Goal: Information Seeking & Learning: Understand process/instructions

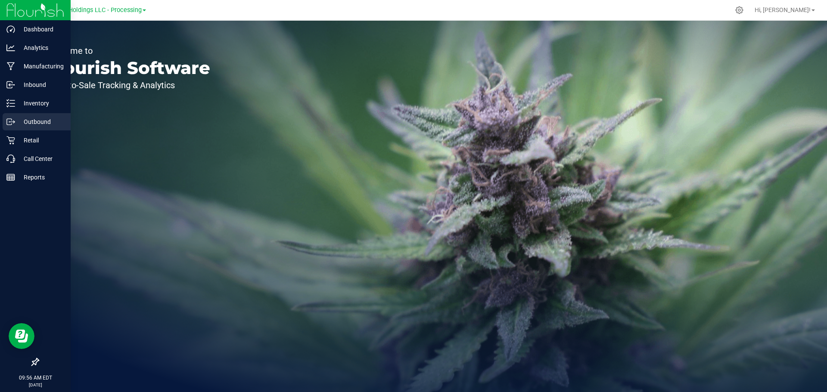
click at [43, 122] on p "Outbound" at bounding box center [41, 122] width 52 height 10
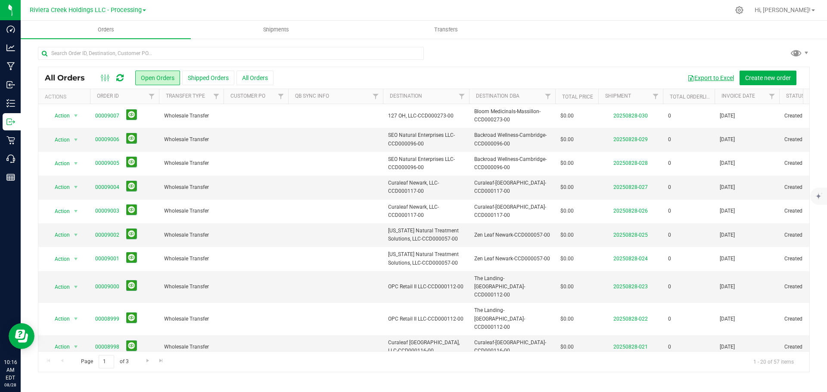
click at [710, 77] on button "Export to Excel" at bounding box center [710, 78] width 58 height 15
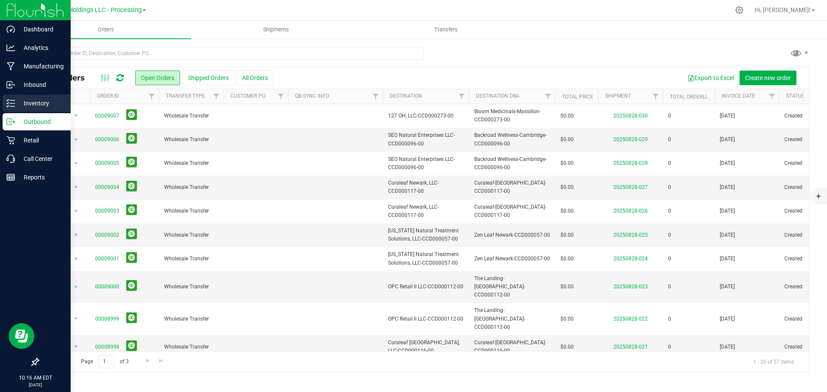
click at [32, 104] on p "Inventory" at bounding box center [41, 103] width 52 height 10
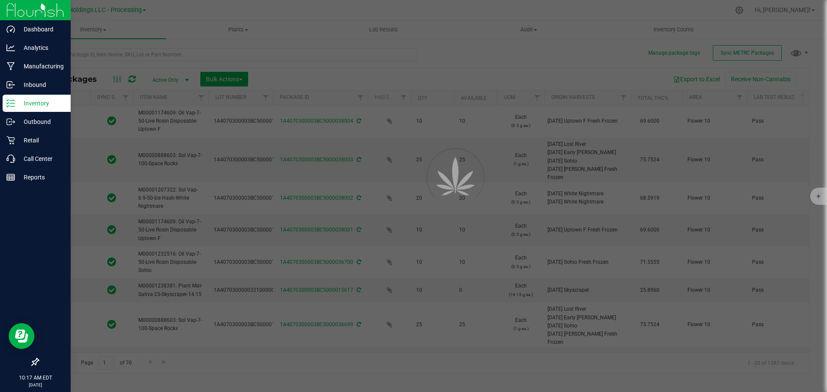
type input "[DATE]"
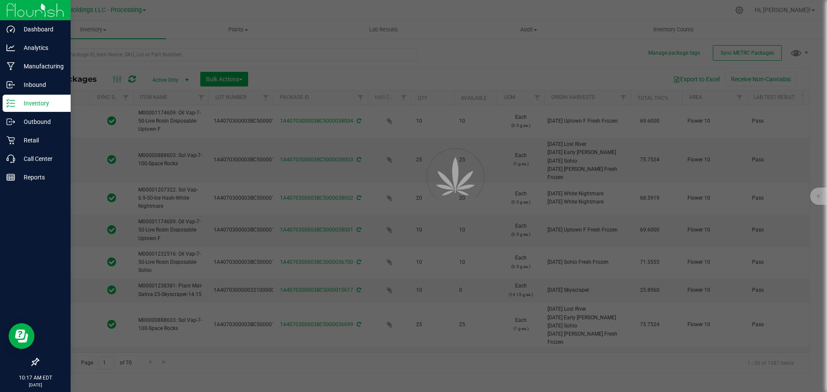
type input "[DATE]"
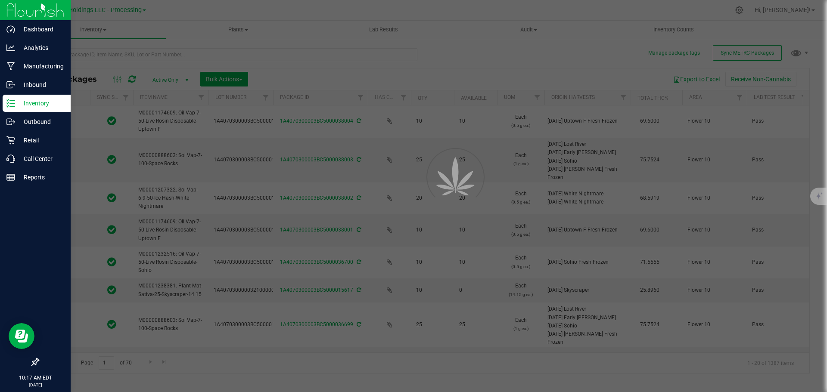
type input "[DATE]"
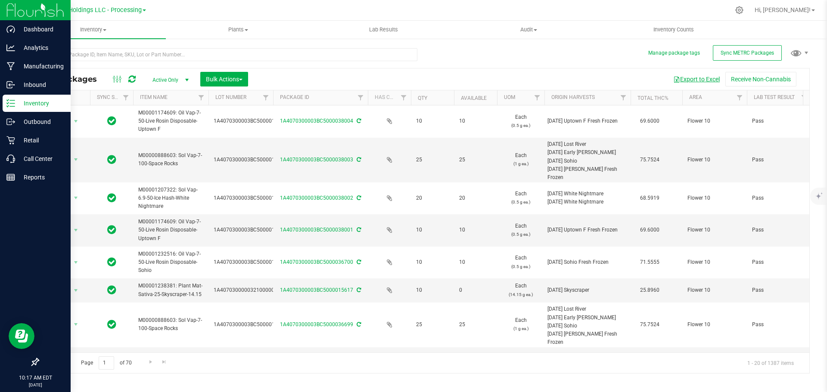
click at [708, 79] on button "Export to Excel" at bounding box center [696, 79] width 58 height 15
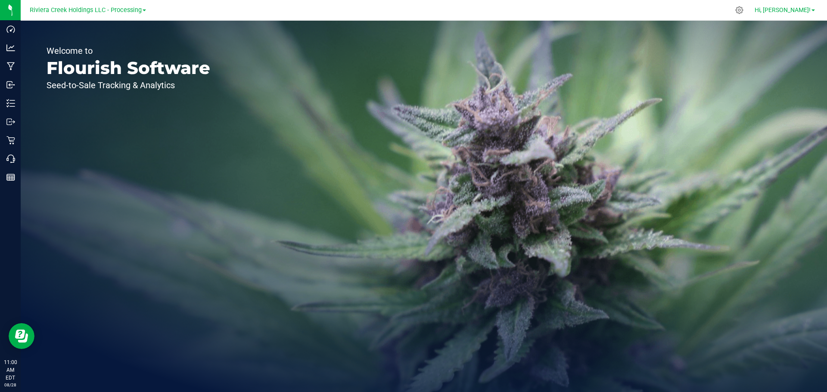
click at [809, 7] on span "Hi, [PERSON_NAME]!" at bounding box center [782, 9] width 56 height 7
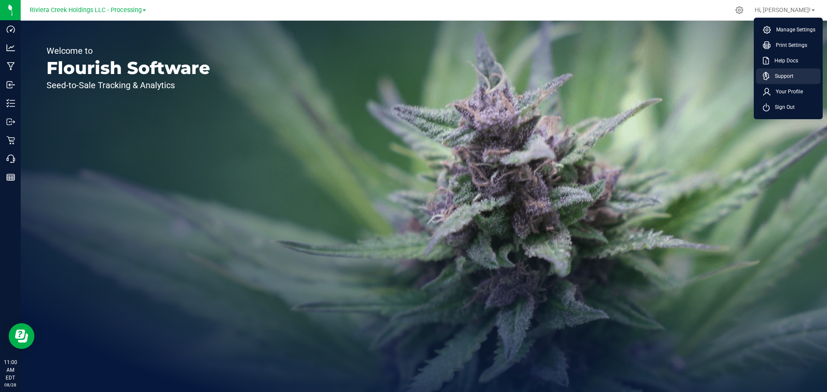
click at [782, 80] on span "Support" at bounding box center [781, 76] width 24 height 9
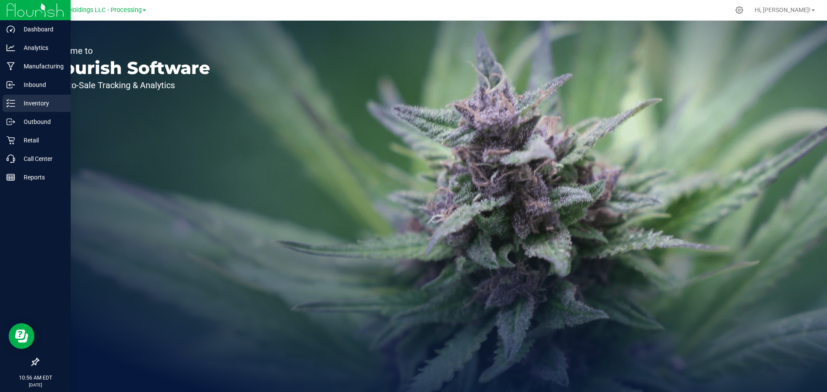
click at [44, 109] on div "Inventory" at bounding box center [37, 103] width 68 height 17
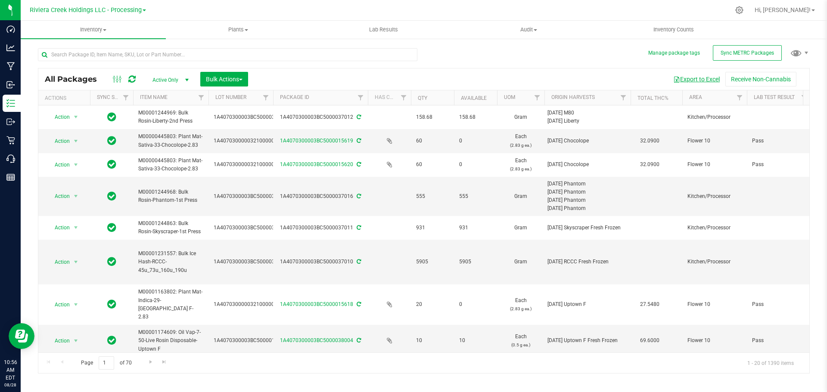
click at [696, 81] on button "Export to Excel" at bounding box center [696, 79] width 58 height 15
click at [811, 12] on link "Hi, [PERSON_NAME]!" at bounding box center [784, 10] width 67 height 9
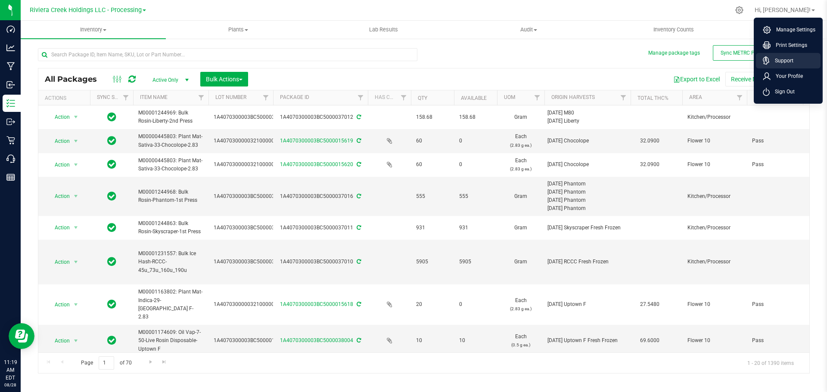
click at [783, 61] on span "Support" at bounding box center [781, 60] width 24 height 9
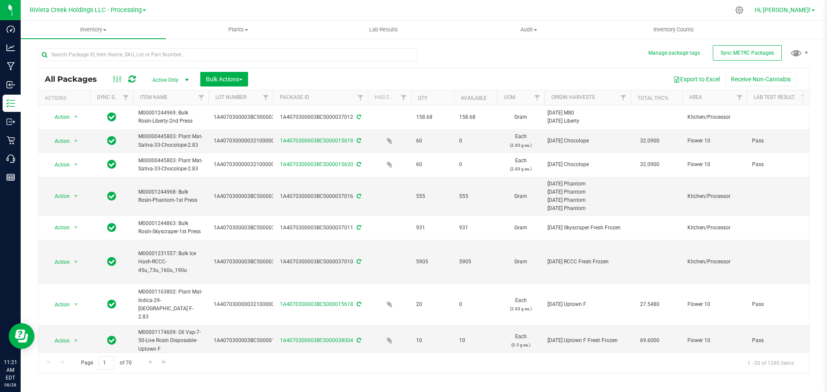
click at [812, 9] on link "Hi, [PERSON_NAME]!" at bounding box center [784, 10] width 67 height 9
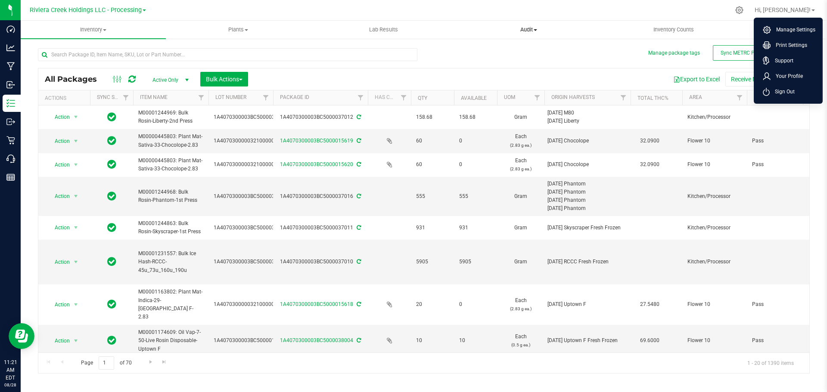
click at [576, 37] on uib-tab-heading "Audit Inventory auditing Package history" at bounding box center [528, 29] width 144 height 17
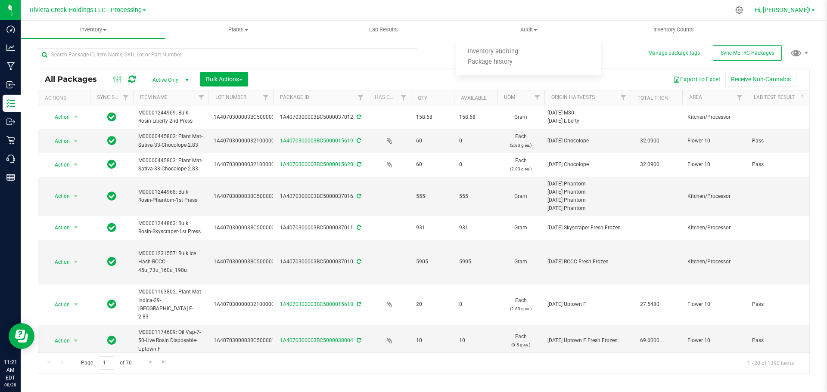
click at [801, 8] on span "Hi, [PERSON_NAME]!" at bounding box center [782, 9] width 56 height 7
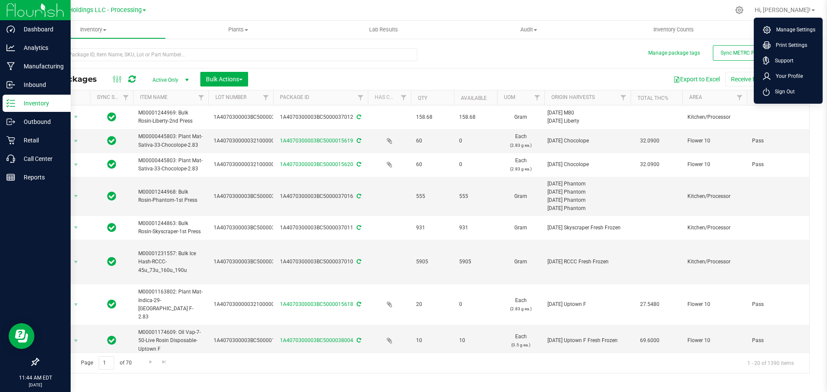
click at [35, 103] on p "Inventory" at bounding box center [41, 103] width 52 height 10
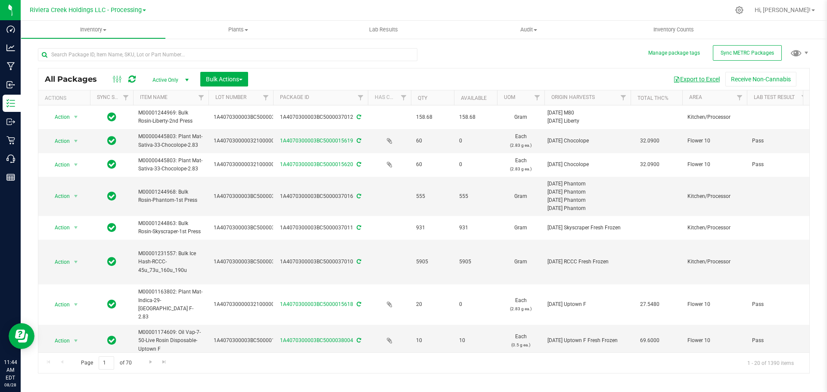
click at [701, 82] on button "Export to Excel" at bounding box center [696, 79] width 58 height 15
click at [91, 52] on input "text" at bounding box center [227, 54] width 379 height 13
type input "Riv Stick-1.00"
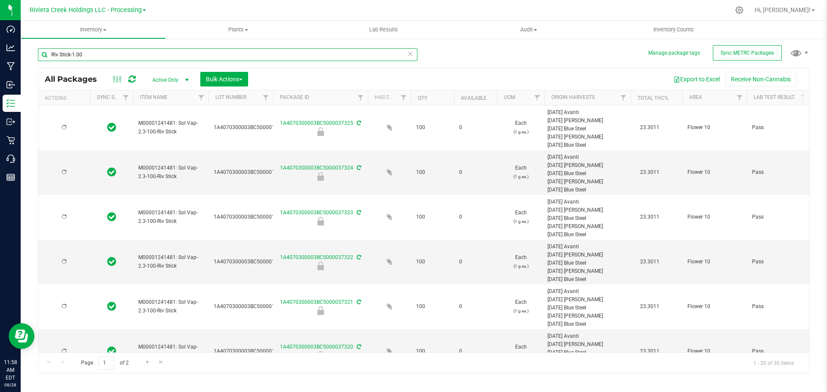
type input "2026-08-12"
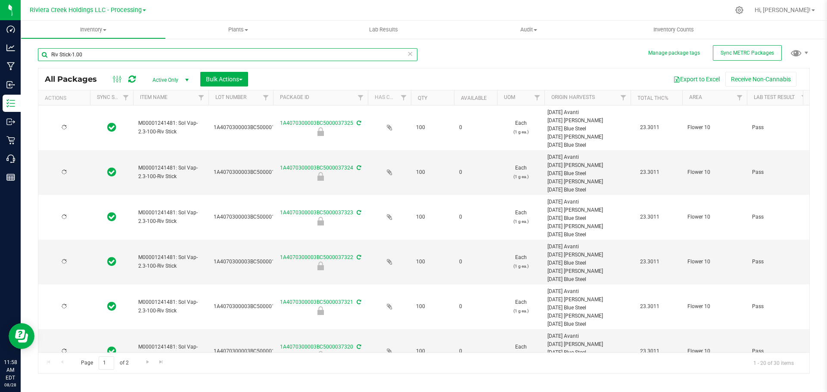
type input "2026-08-12"
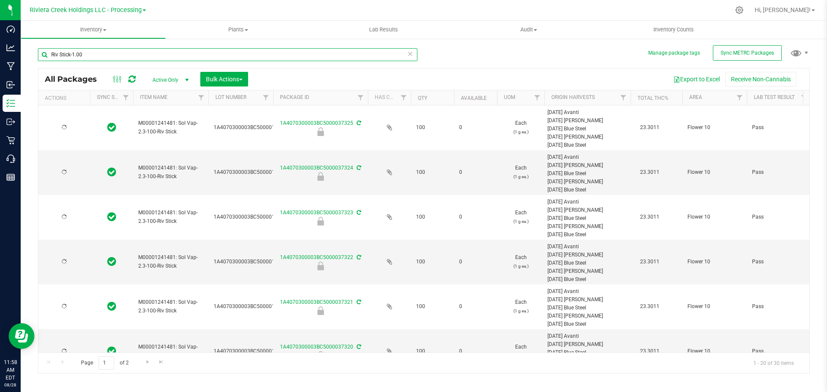
type input "2026-08-12"
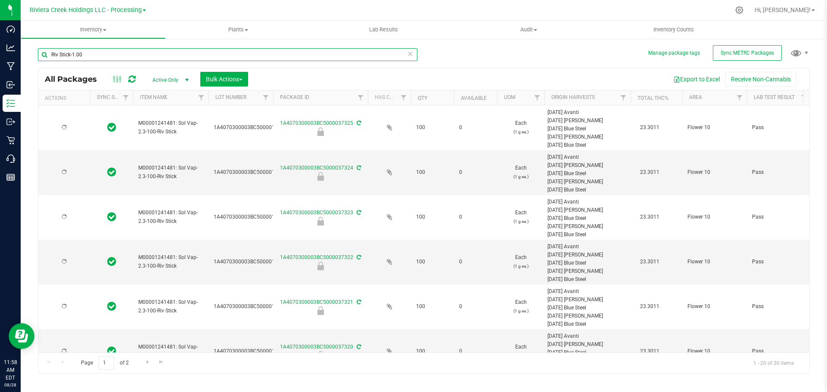
type input "2026-04-03"
type input "2026-08-12"
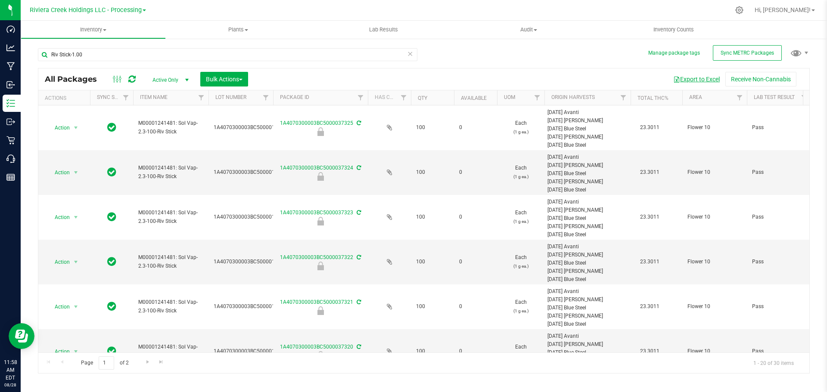
click at [708, 78] on button "Export to Excel" at bounding box center [696, 79] width 58 height 15
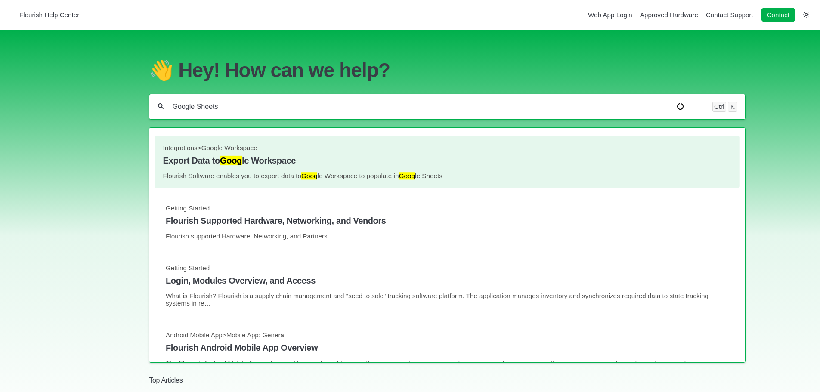
type input "Google Sheets"
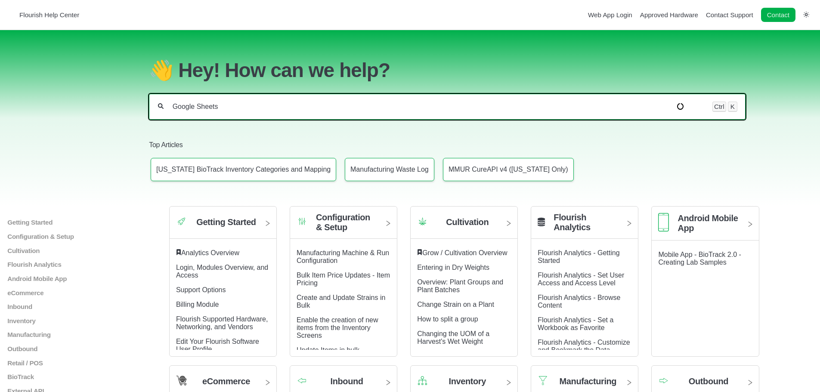
click at [183, 110] on input "Google Sheets" at bounding box center [438, 106] width 533 height 9
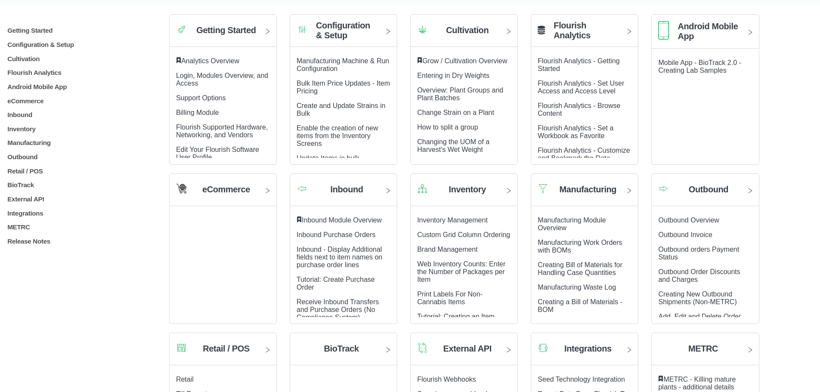
scroll to position [215, 0]
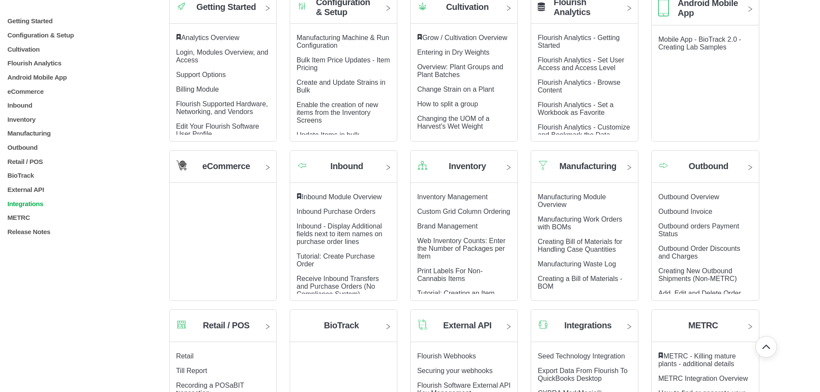
click at [25, 204] on p "Integrations" at bounding box center [73, 203] width 135 height 7
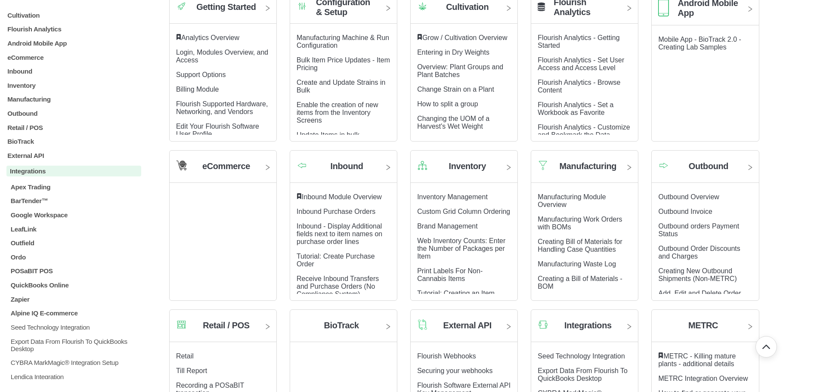
scroll to position [86, 0]
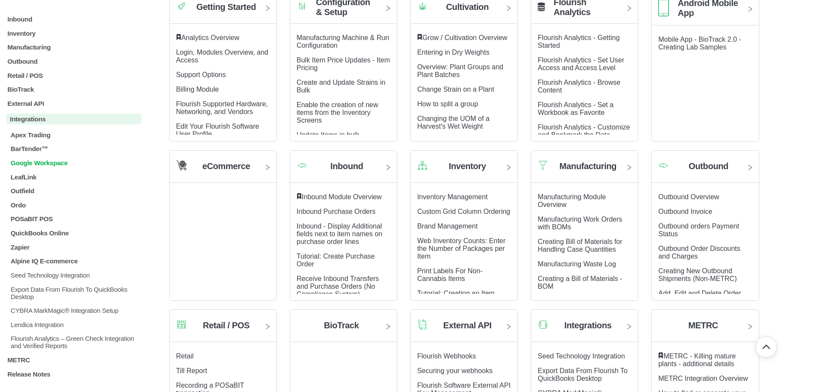
click at [56, 163] on p "Google Workspace" at bounding box center [75, 162] width 131 height 7
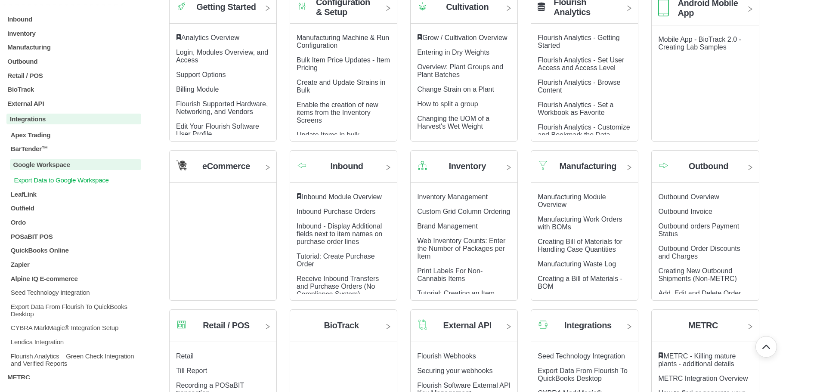
click at [80, 180] on p "Export Data to Google Workspace" at bounding box center [77, 180] width 128 height 7
click at [76, 179] on p "Export Data to Google Workspace" at bounding box center [77, 180] width 128 height 7
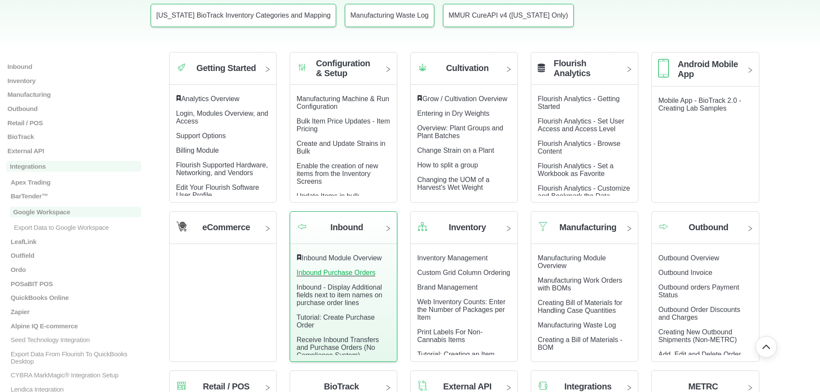
scroll to position [0, 0]
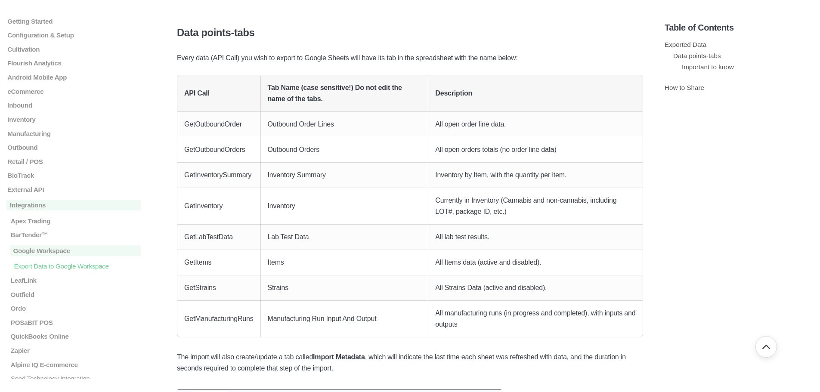
scroll to position [512, 0]
drag, startPoint x: 506, startPoint y: 125, endPoint x: 433, endPoint y: 125, distance: 72.8
click at [433, 125] on td "All open order line data." at bounding box center [535, 124] width 214 height 25
click at [548, 126] on p "All open order line data." at bounding box center [535, 124] width 201 height 11
drag, startPoint x: 516, startPoint y: 126, endPoint x: 430, endPoint y: 123, distance: 85.3
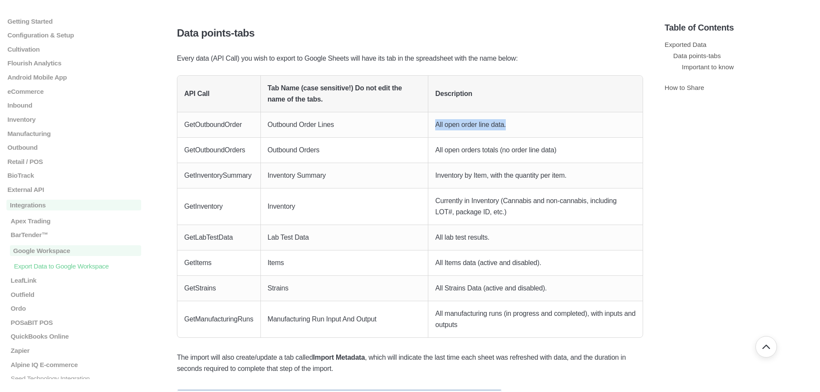
click at [430, 123] on td "All open order line data." at bounding box center [535, 124] width 214 height 25
click at [487, 155] on p "All open orders totals (no order line data)" at bounding box center [535, 150] width 201 height 11
drag, startPoint x: 567, startPoint y: 151, endPoint x: 434, endPoint y: 145, distance: 133.6
click at [434, 145] on td "All open orders totals (no order line data)" at bounding box center [535, 150] width 214 height 25
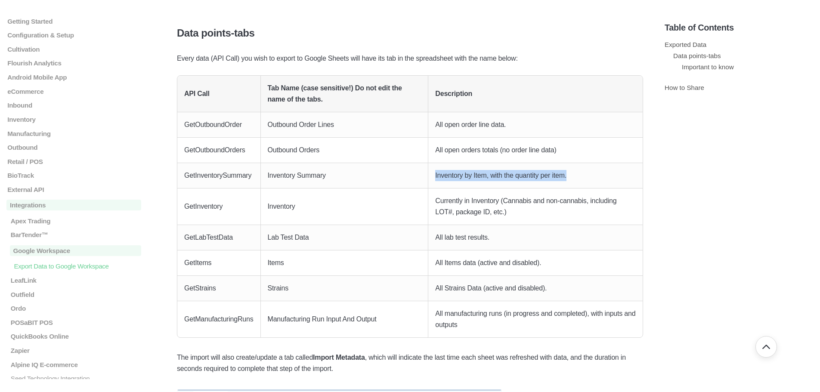
drag, startPoint x: 581, startPoint y: 179, endPoint x: 426, endPoint y: 177, distance: 155.0
click at [426, 177] on tr "GetInventorySummary Inventory Summary Inventory by Item, with the quantity per …" at bounding box center [409, 175] width 465 height 25
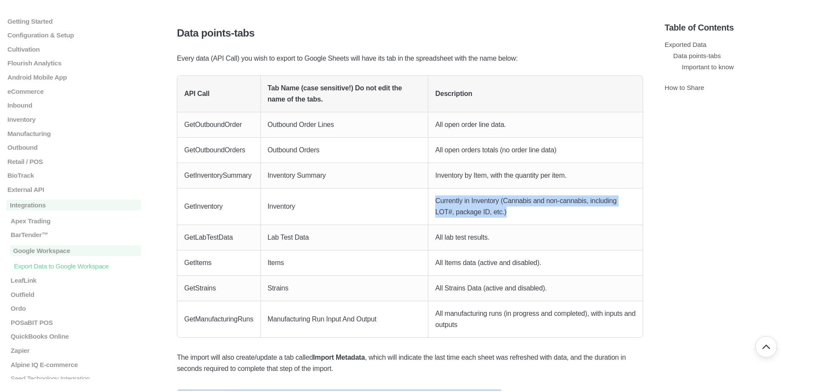
drag, startPoint x: 521, startPoint y: 216, endPoint x: 416, endPoint y: 204, distance: 106.2
click at [416, 204] on tr "GetInventory Inventory Currently in Inventory (Cannabis and non-cannabis, inclu…" at bounding box center [409, 207] width 465 height 37
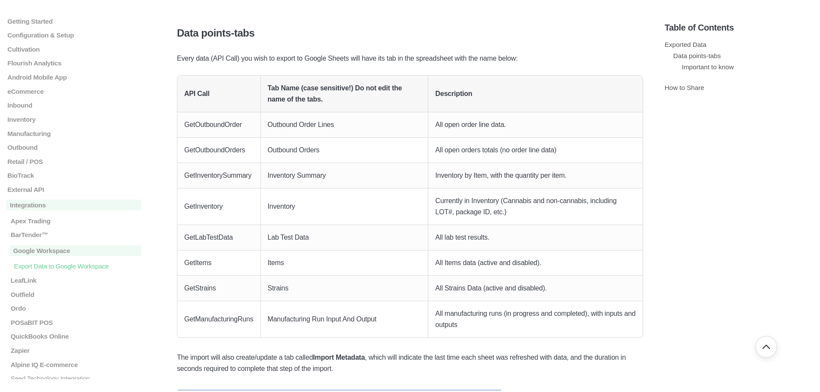
click at [505, 241] on p "All lab test results." at bounding box center [535, 237] width 201 height 11
click at [567, 263] on p "All Items data (active and disabled)." at bounding box center [535, 262] width 201 height 11
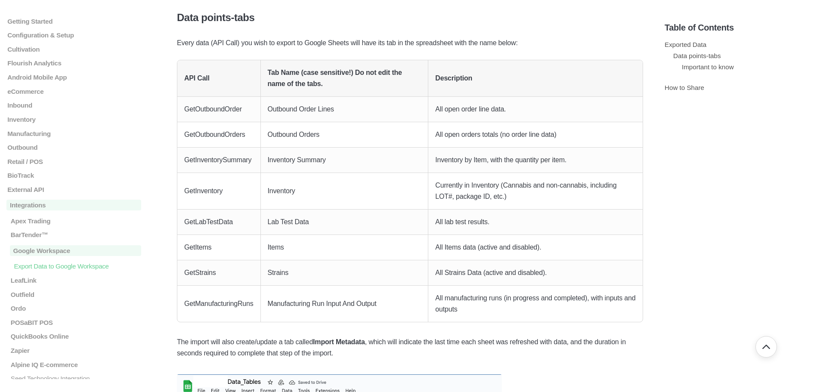
scroll to position [555, 0]
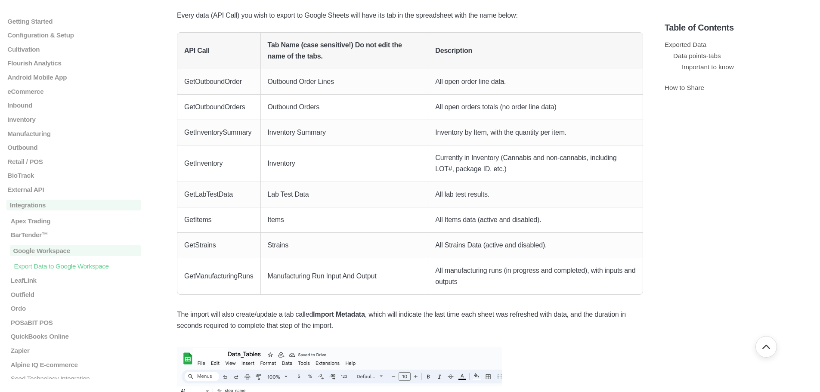
click at [562, 250] on p "All Strains Data (active and disabled)." at bounding box center [535, 245] width 201 height 11
click at [499, 276] on p "All manufacturing runs (in progress and completed), with inputs and outputs" at bounding box center [535, 276] width 201 height 22
drag, startPoint x: 492, startPoint y: 280, endPoint x: 405, endPoint y: 267, distance: 87.9
click at [405, 267] on tr "GetManufacturingRuns Manufacturing Run Input And Output All manufacturing runs …" at bounding box center [409, 276] width 465 height 36
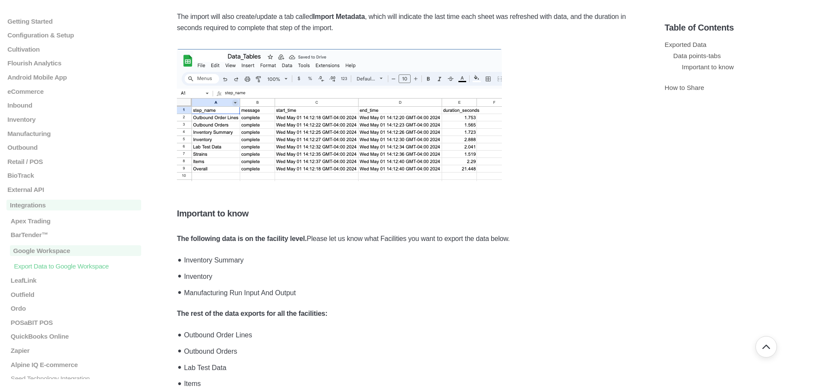
scroll to position [856, 0]
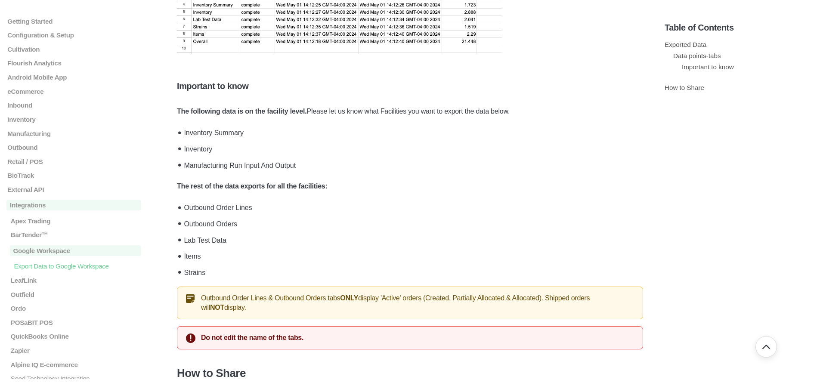
scroll to position [985, 0]
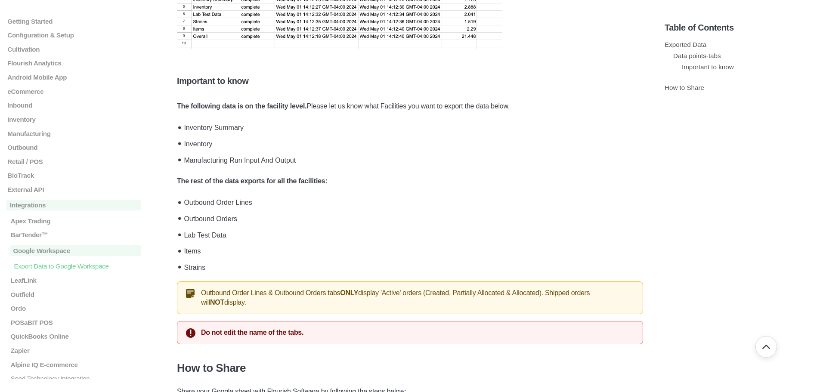
drag, startPoint x: 243, startPoint y: 179, endPoint x: 177, endPoint y: 168, distance: 67.2
click at [177, 282] on div "Outbound Order Lines & Outbound Orders tabs ONLY display 'Active' orders (Creat…" at bounding box center [410, 298] width 466 height 33
click at [634, 282] on div "Outbound Order Lines & Outbound Orders tabs ONLY display 'Active' orders (Creat…" at bounding box center [410, 298] width 466 height 33
click at [210, 282] on div "Outbound Order Lines & Outbound Orders tabs ONLY display 'Active' orders (Creat…" at bounding box center [410, 298] width 466 height 33
drag, startPoint x: 236, startPoint y: 177, endPoint x: 181, endPoint y: 164, distance: 56.0
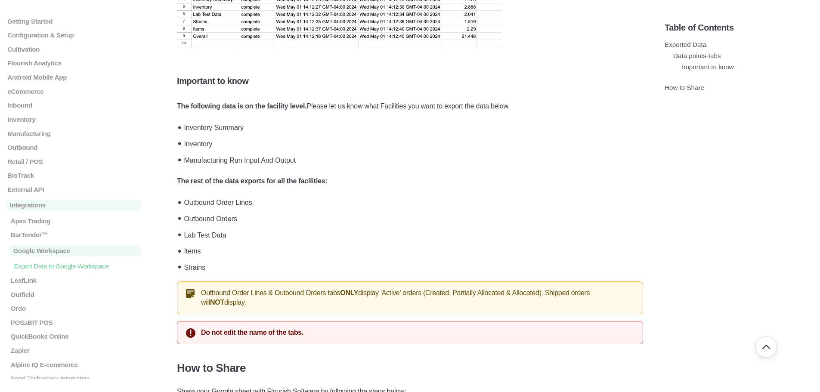
click at [181, 282] on div "Outbound Order Lines & Outbound Orders tabs ONLY display 'Active' orders (Creat…" at bounding box center [410, 298] width 466 height 33
click at [268, 321] on div "Do not edit the name of the tabs." at bounding box center [410, 332] width 466 height 23
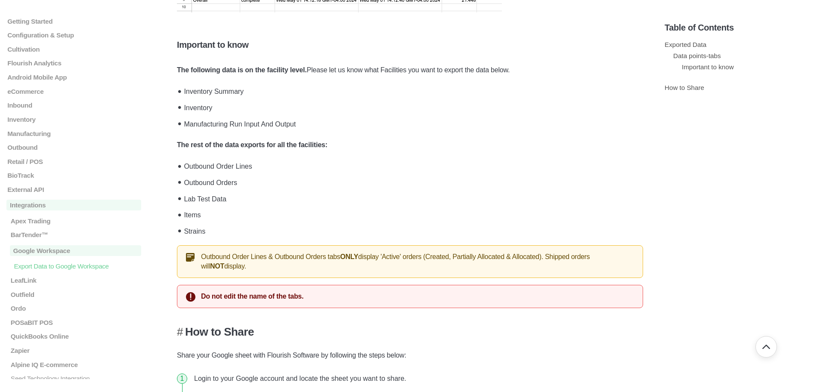
scroll to position [1007, 0]
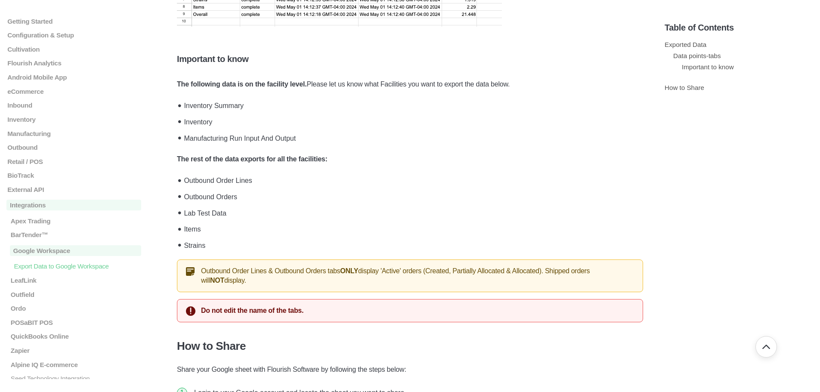
drag, startPoint x: 236, startPoint y: 155, endPoint x: 161, endPoint y: 142, distance: 76.9
click at [161, 142] on main "Getting Started Login, Modules Overview, and Access Analytics Overview Support …" at bounding box center [410, 373] width 820 height 2701
click at [381, 260] on div "Outbound Order Lines & Outbound Orders tabs ONLY display 'Active' orders (Creat…" at bounding box center [410, 276] width 466 height 33
drag, startPoint x: 234, startPoint y: 158, endPoint x: 200, endPoint y: 148, distance: 35.3
click at [200, 260] on div "Outbound Order Lines & Outbound Orders tabs ONLY display 'Active' orders (Creat…" at bounding box center [410, 276] width 466 height 33
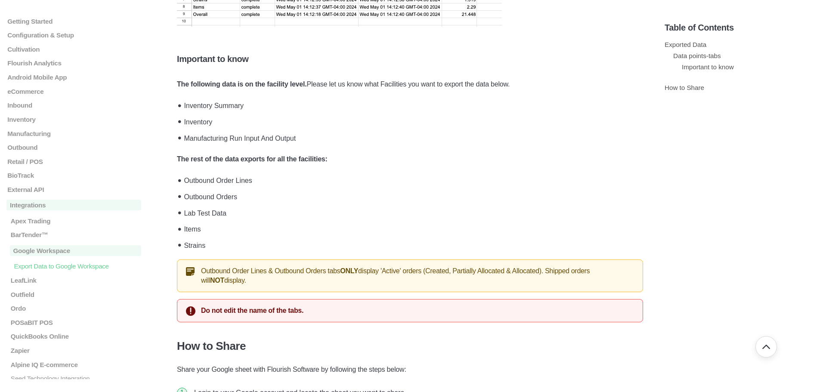
click at [269, 260] on div "Outbound Order Lines & Outbound Orders tabs ONLY display 'Active' orders (Creat…" at bounding box center [410, 276] width 466 height 33
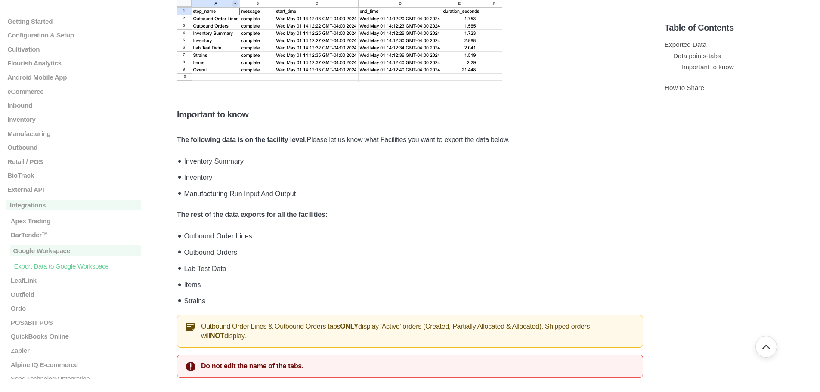
scroll to position [964, 0]
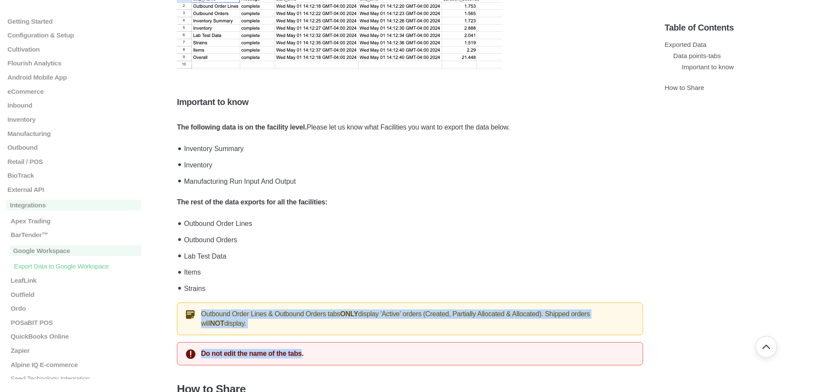
drag, startPoint x: 201, startPoint y: 186, endPoint x: 300, endPoint y: 211, distance: 102.5
click at [300, 211] on div "Exported Data Data points-tabs Important to know How to Share Flourish Software…" at bounding box center [410, 355] width 466 height 2373
click at [396, 303] on div "Outbound Order Lines & Outbound Orders tabs ONLY display 'Active' orders (Creat…" at bounding box center [410, 319] width 466 height 33
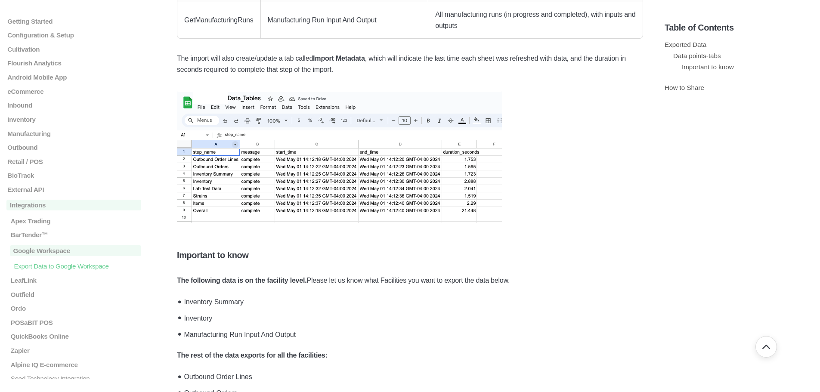
scroll to position [792, 0]
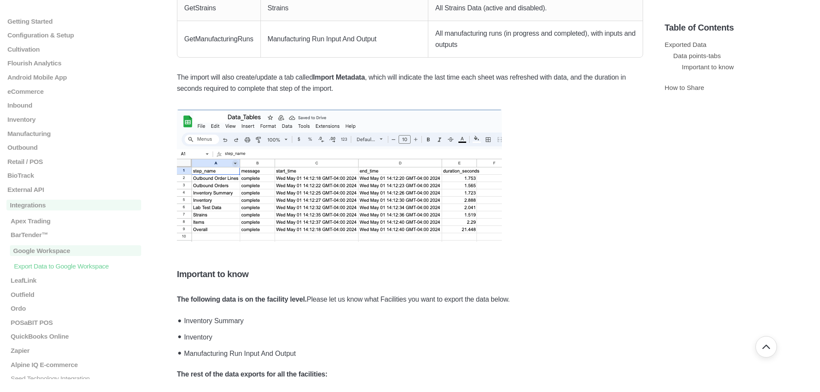
click at [211, 328] on li "Inventory" at bounding box center [412, 336] width 462 height 16
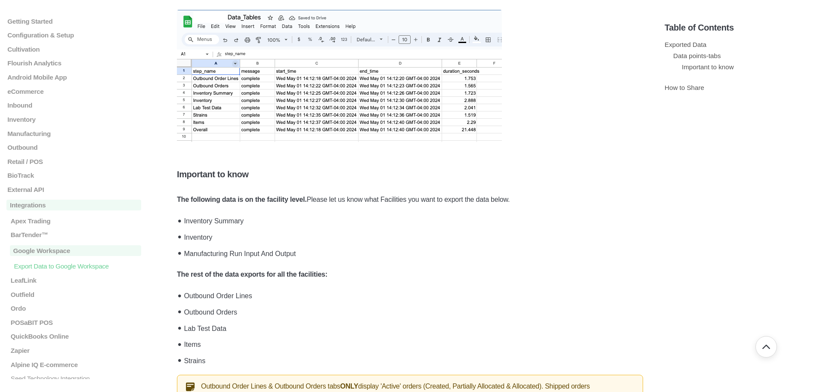
scroll to position [921, 0]
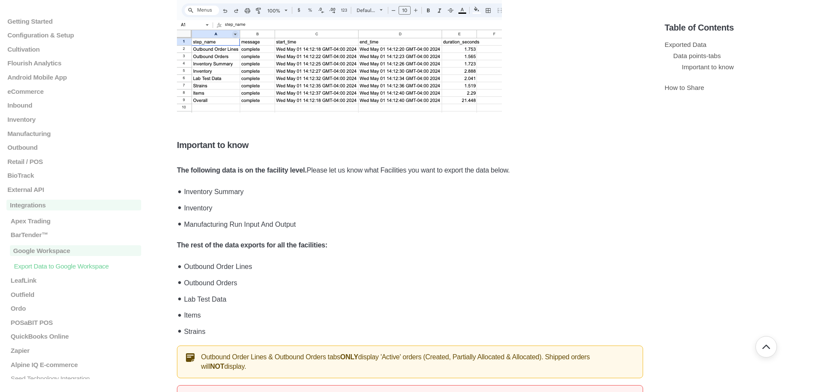
click at [285, 254] on div "Exported Data Data points-tabs Important to know How to Share Flourish Software…" at bounding box center [410, 398] width 466 height 2373
click at [382, 385] on div "Do not edit the name of the tabs." at bounding box center [410, 396] width 466 height 23
click at [376, 346] on div "Outbound Order Lines & Outbound Orders tabs ONLY display 'Active' orders (Creat…" at bounding box center [410, 362] width 466 height 33
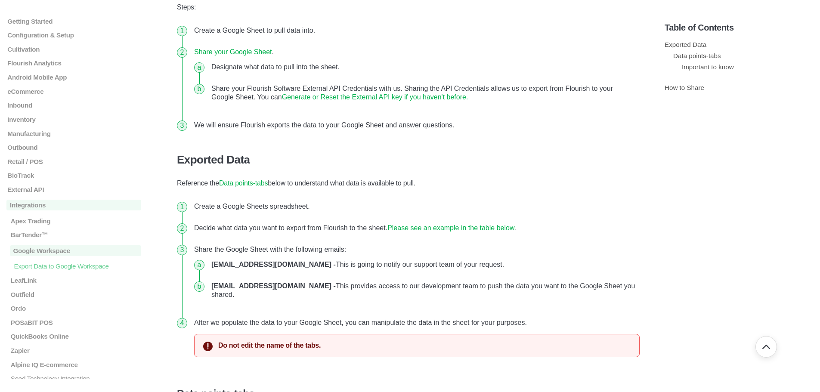
scroll to position [0, 0]
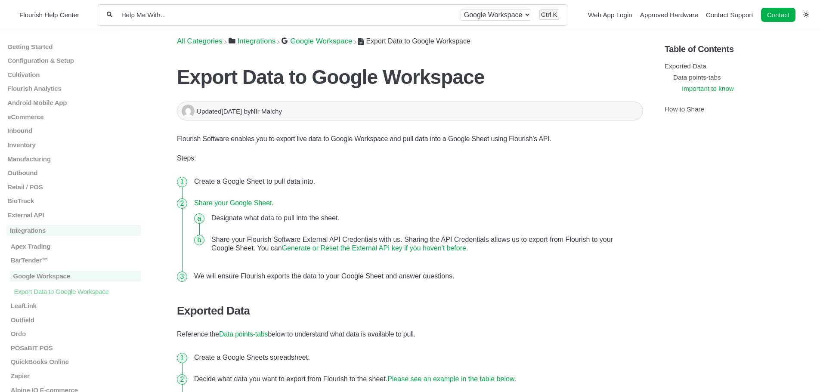
click at [708, 87] on link "Important to know" at bounding box center [708, 88] width 52 height 7
